Goal: Transaction & Acquisition: Purchase product/service

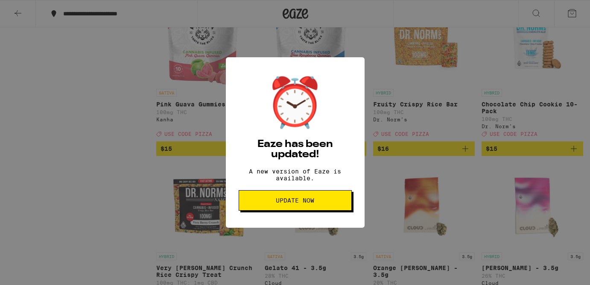
click at [278, 200] on button "Update Now" at bounding box center [295, 200] width 113 height 20
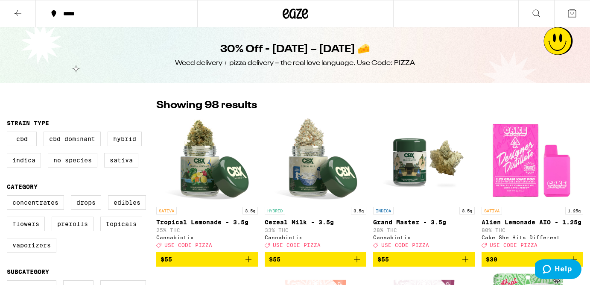
click at [539, 180] on img "Open page for Alien Lemonade AIO - 1.25g from Cake She Hits Different" at bounding box center [531, 159] width 85 height 85
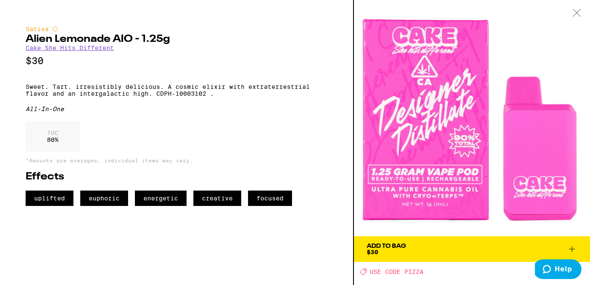
click at [580, 12] on icon at bounding box center [576, 13] width 9 height 8
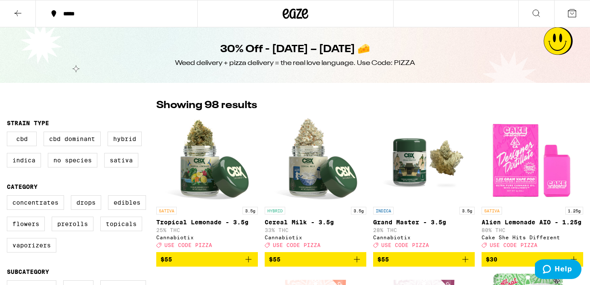
click at [573, 14] on icon at bounding box center [572, 13] width 10 height 10
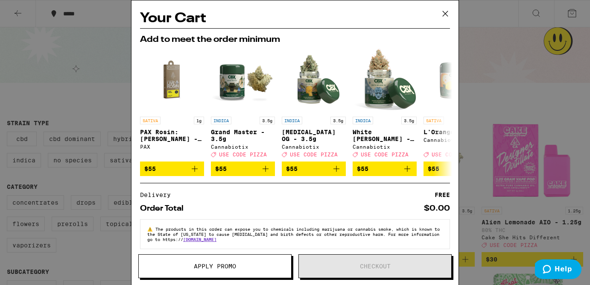
click at [446, 16] on icon at bounding box center [445, 13] width 13 height 13
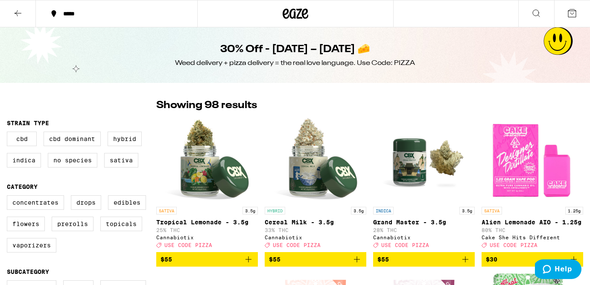
click at [19, 10] on icon at bounding box center [18, 13] width 10 height 10
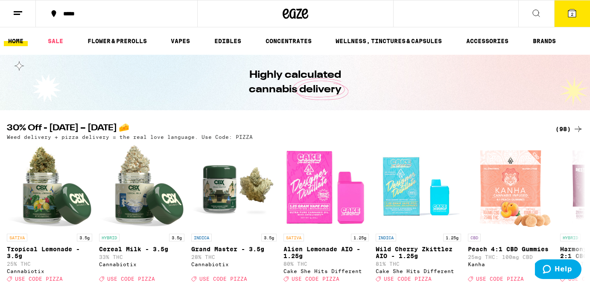
click at [17, 15] on icon at bounding box center [18, 13] width 10 height 10
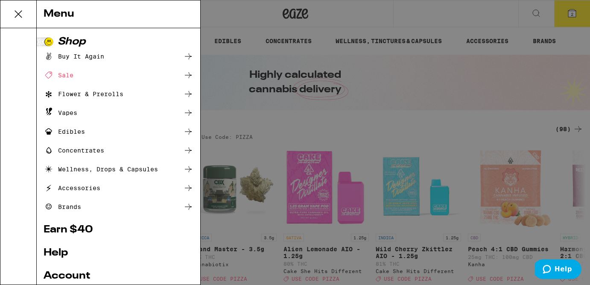
click at [19, 10] on div "Menu" at bounding box center [100, 14] width 200 height 28
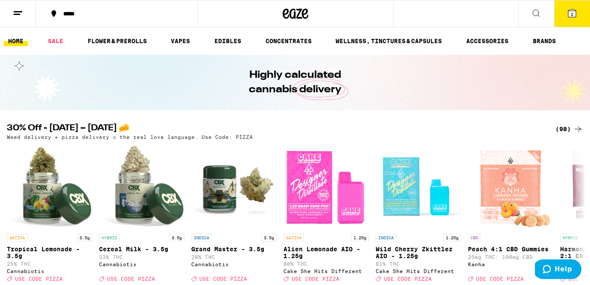
click at [19, 10] on div "Menu Shop Buy It Again Sale Flower & Prerolls Vapes Edibles Concentrates Wellne…" at bounding box center [295, 142] width 590 height 285
click at [19, 10] on icon at bounding box center [18, 13] width 10 height 10
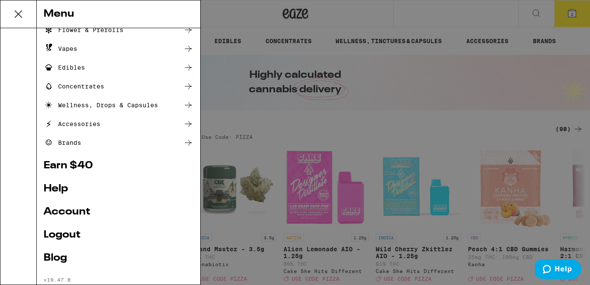
scroll to position [84, 0]
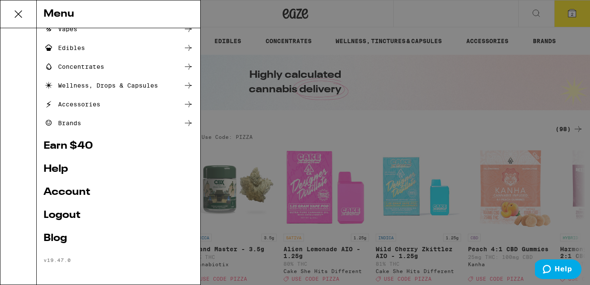
click at [61, 183] on ul "Shop Buy It Again Sale Flower & Prerolls Vapes Edibles Concentrates Wellness, D…" at bounding box center [119, 108] width 150 height 310
click at [61, 190] on link "Account" at bounding box center [119, 192] width 150 height 10
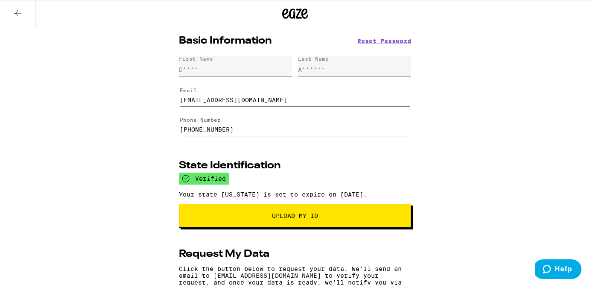
click at [17, 14] on icon at bounding box center [18, 13] width 7 height 6
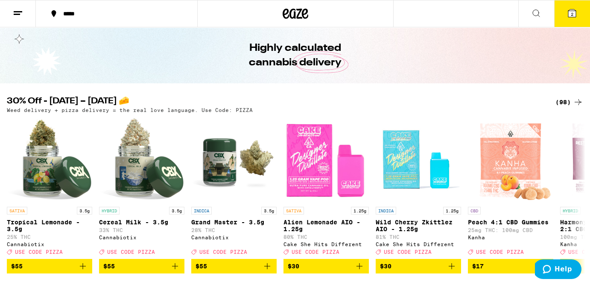
scroll to position [27, 0]
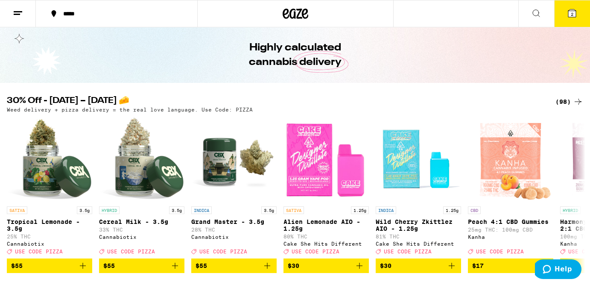
click at [573, 103] on icon at bounding box center [578, 101] width 10 height 10
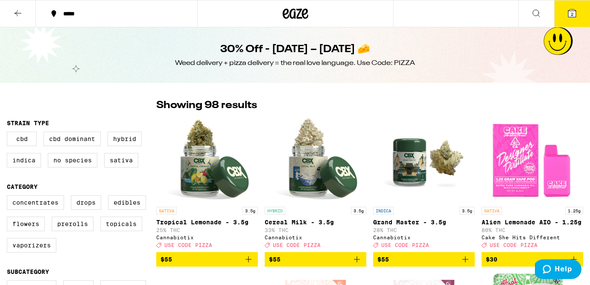
click at [506, 261] on span "$30" at bounding box center [532, 259] width 93 height 10
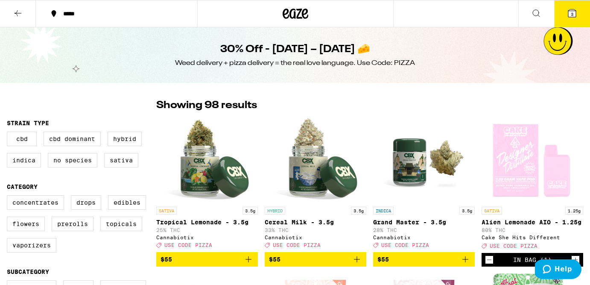
click at [573, 3] on button "3" at bounding box center [572, 13] width 36 height 26
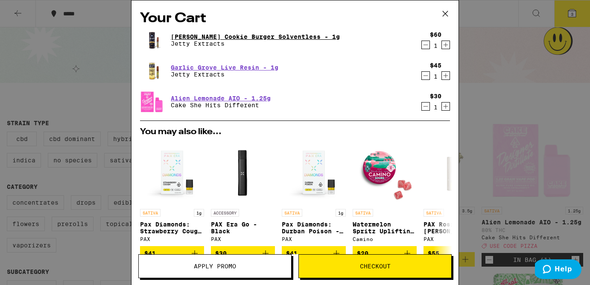
click at [277, 34] on link "[PERSON_NAME] Cookie Burger Solventless - 1g" at bounding box center [255, 36] width 169 height 7
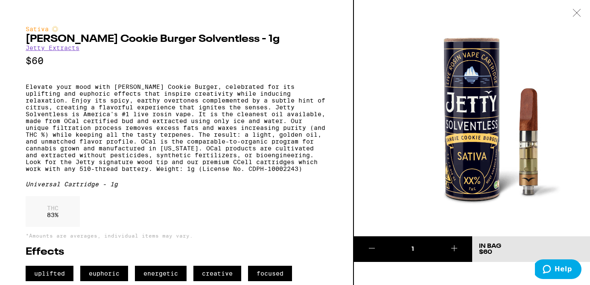
click at [576, 10] on icon at bounding box center [576, 13] width 9 height 8
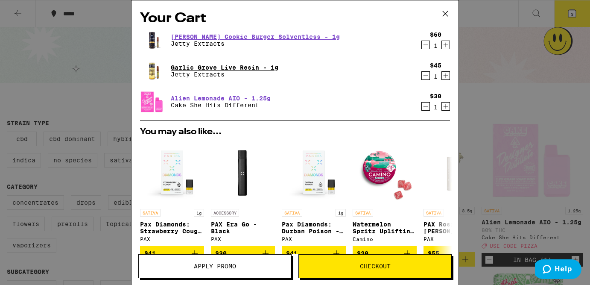
click at [259, 64] on link "Garlic Grove Live Resin - 1g" at bounding box center [225, 67] width 108 height 7
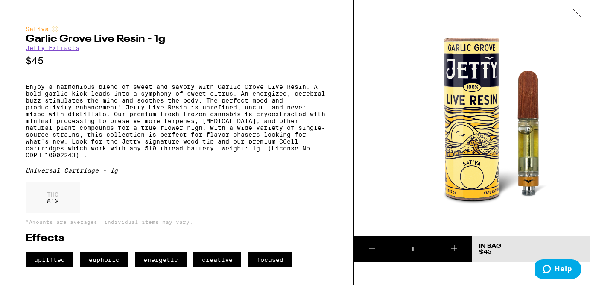
click at [580, 15] on icon at bounding box center [576, 13] width 9 height 8
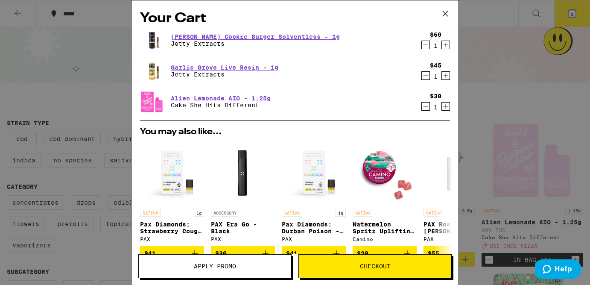
click at [445, 45] on icon "Increment" at bounding box center [445, 45] width 5 height 5
click at [447, 76] on icon "Increment" at bounding box center [445, 75] width 5 height 5
click at [361, 110] on div "Alien Lemonade AIO - 1.25g Cake She Hits Different" at bounding box center [278, 102] width 277 height 24
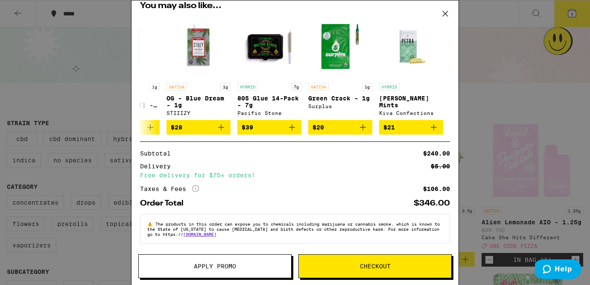
scroll to position [131, 0]
click at [86, 144] on div "Your Cart [PERSON_NAME] Cookie Burger Solventless - 1g Jetty Extracts $60 2 Gar…" at bounding box center [295, 142] width 590 height 285
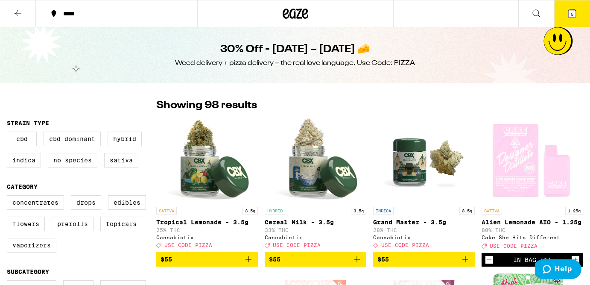
click at [14, 9] on icon at bounding box center [18, 13] width 10 height 10
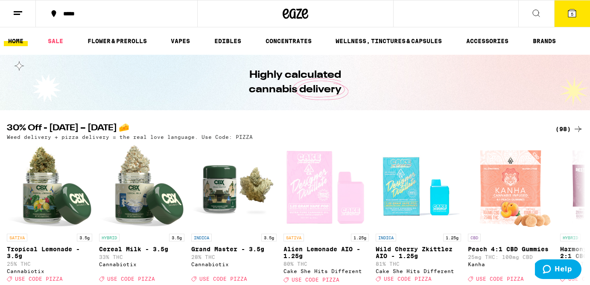
click at [20, 13] on icon at bounding box center [18, 13] width 10 height 10
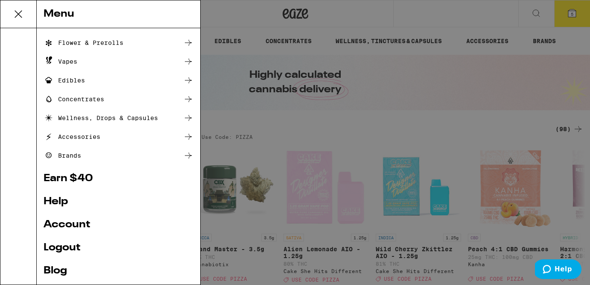
scroll to position [84, 0]
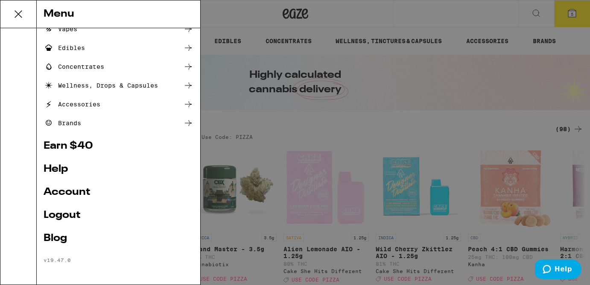
click at [78, 189] on link "Account" at bounding box center [119, 192] width 150 height 10
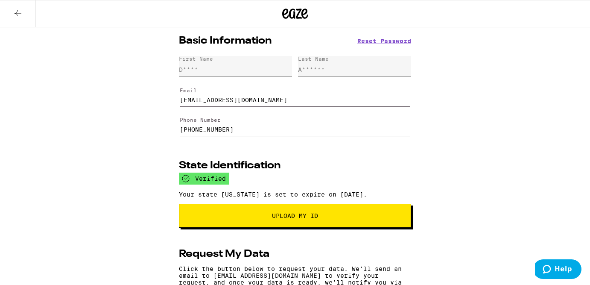
click at [20, 13] on icon at bounding box center [18, 13] width 10 height 10
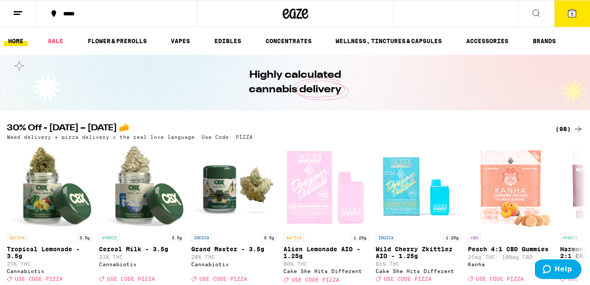
scroll to position [14, 0]
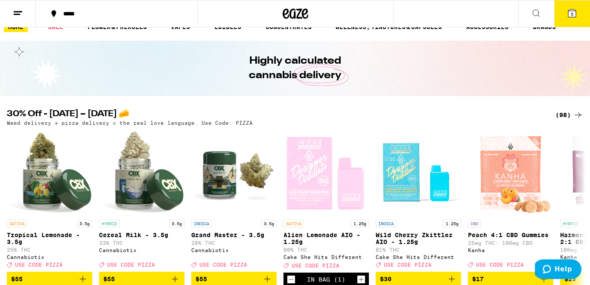
click at [573, 113] on icon at bounding box center [578, 115] width 10 height 10
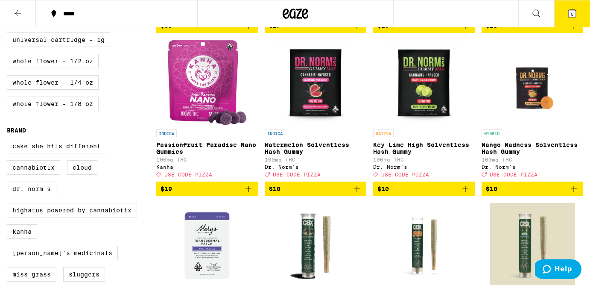
scroll to position [234, 0]
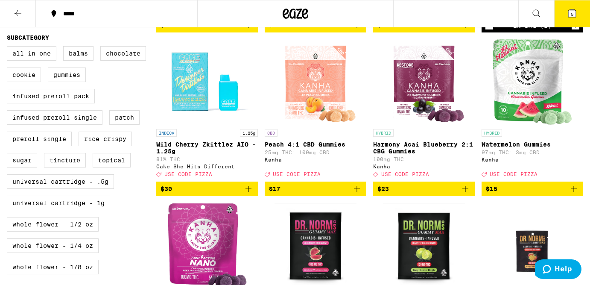
click at [569, 7] on button "5" at bounding box center [572, 13] width 36 height 26
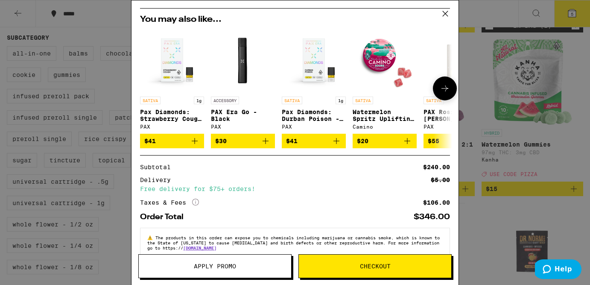
scroll to position [131, 0]
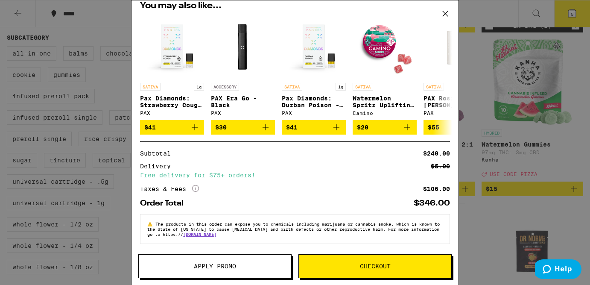
click at [195, 185] on icon at bounding box center [195, 188] width 7 height 7
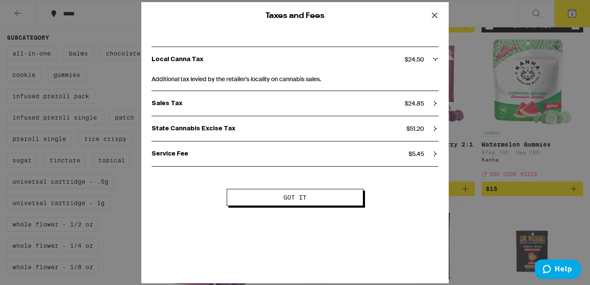
click at [435, 19] on icon at bounding box center [434, 15] width 13 height 13
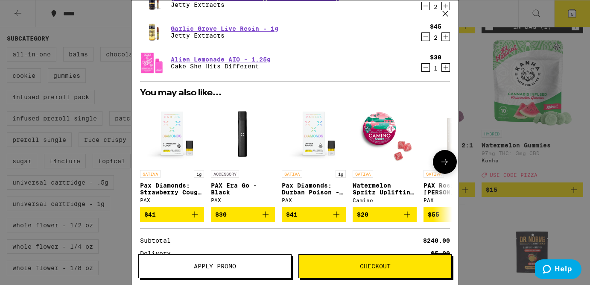
scroll to position [0, 0]
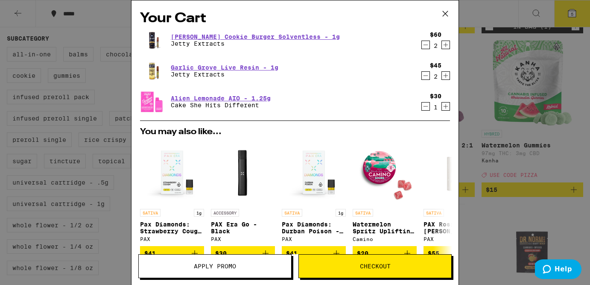
click at [444, 15] on icon at bounding box center [445, 13] width 13 height 13
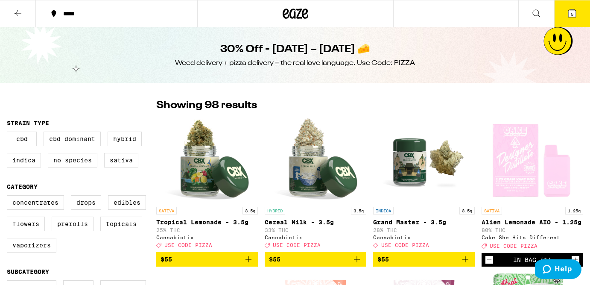
click at [565, 20] on button "5" at bounding box center [572, 13] width 36 height 26
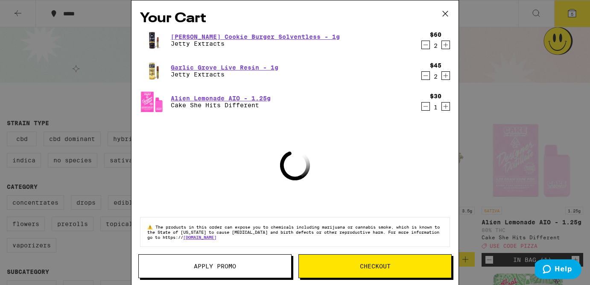
click at [425, 76] on icon "Decrement" at bounding box center [426, 75] width 8 height 10
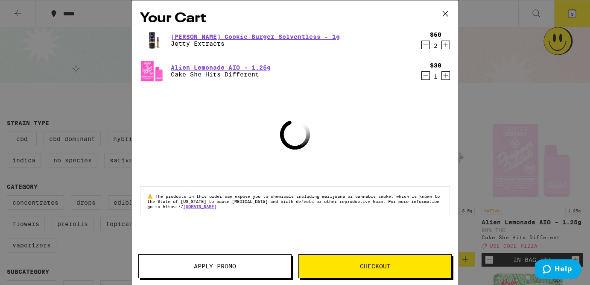
click at [427, 44] on icon "Decrement" at bounding box center [426, 45] width 8 height 10
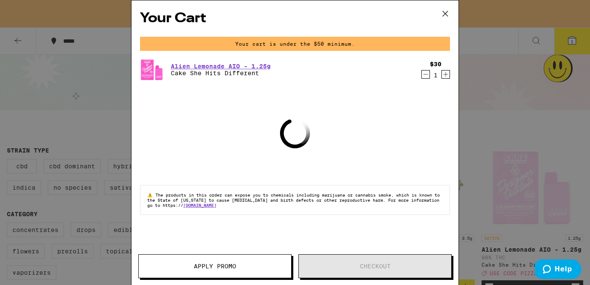
click at [445, 14] on icon at bounding box center [445, 13] width 5 height 5
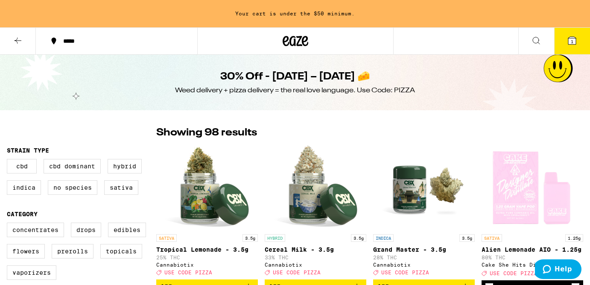
click at [566, 33] on button "1" at bounding box center [572, 41] width 36 height 26
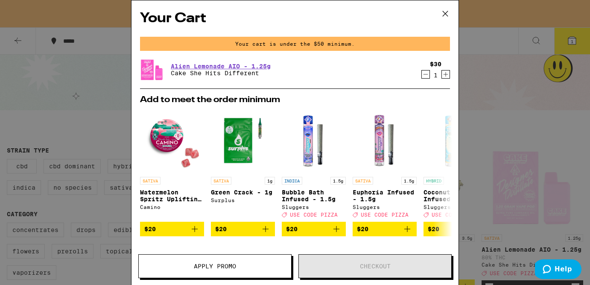
click at [444, 12] on icon at bounding box center [445, 13] width 13 height 13
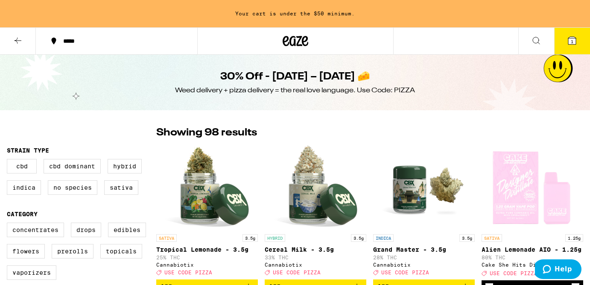
click at [447, 139] on div "Showing 98 results" at bounding box center [369, 132] width 427 height 15
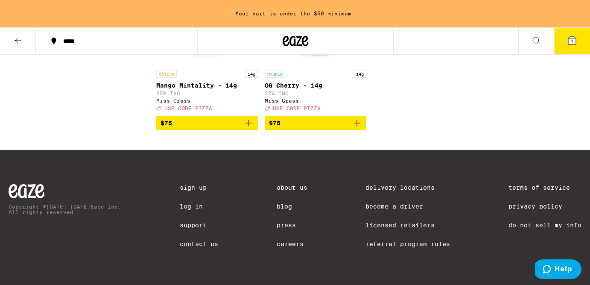
scroll to position [4173, 0]
